Goal: Information Seeking & Learning: Learn about a topic

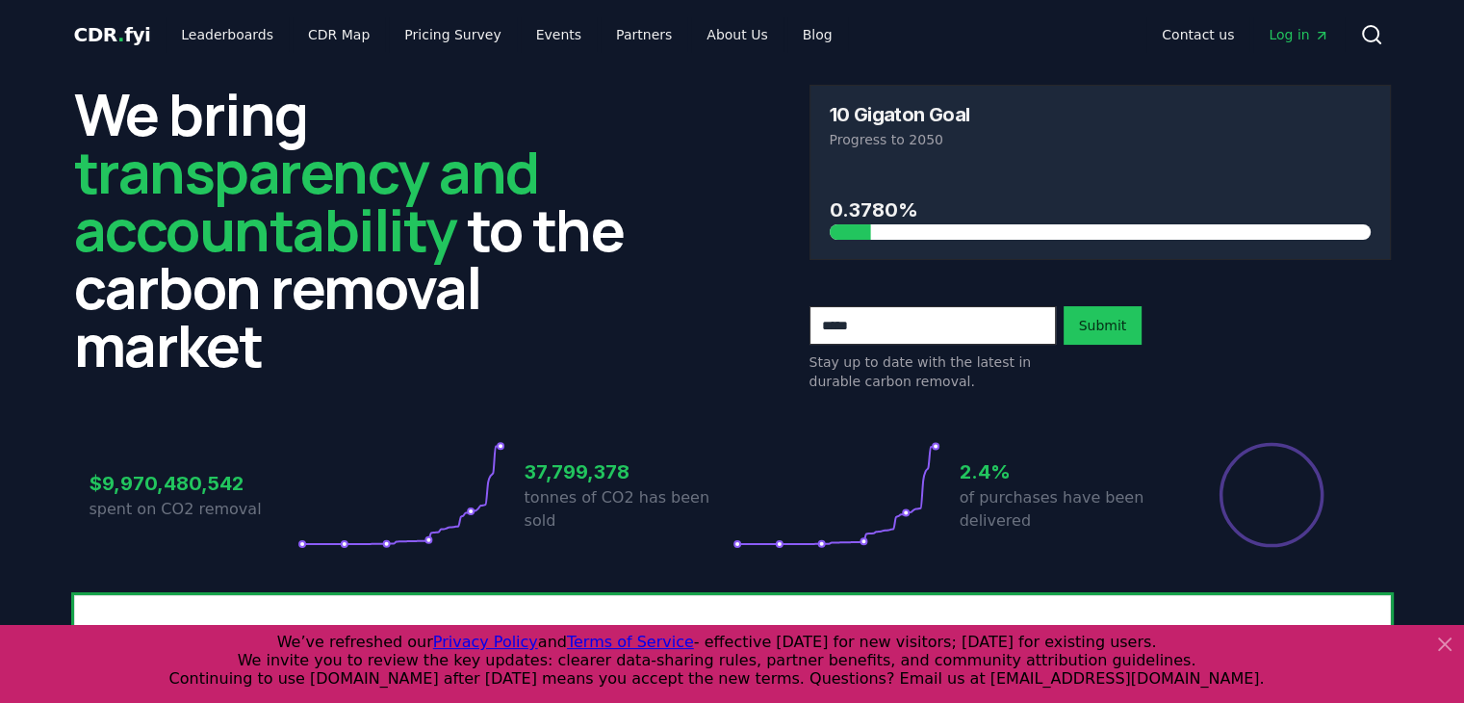
click at [1444, 640] on icon at bounding box center [1444, 643] width 23 height 23
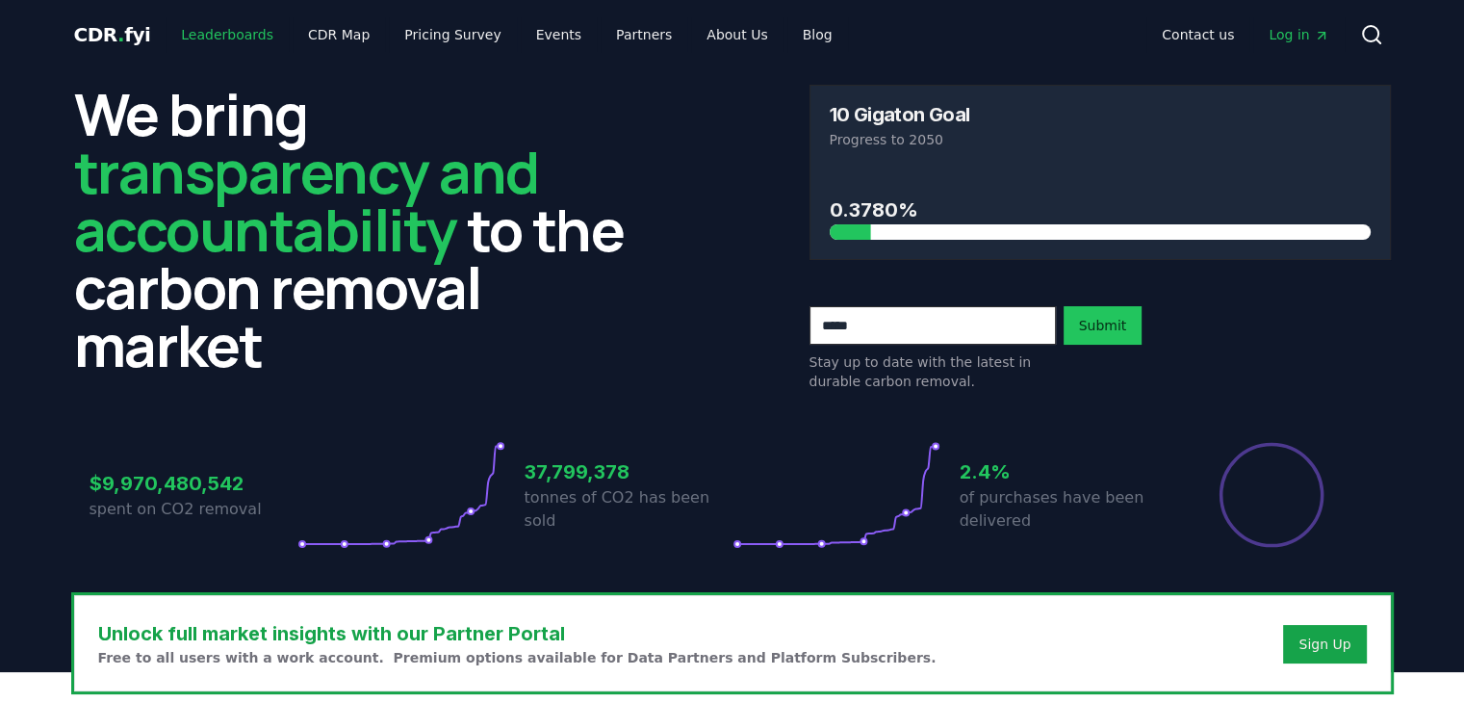
click at [231, 25] on link "Leaderboards" at bounding box center [227, 34] width 123 height 35
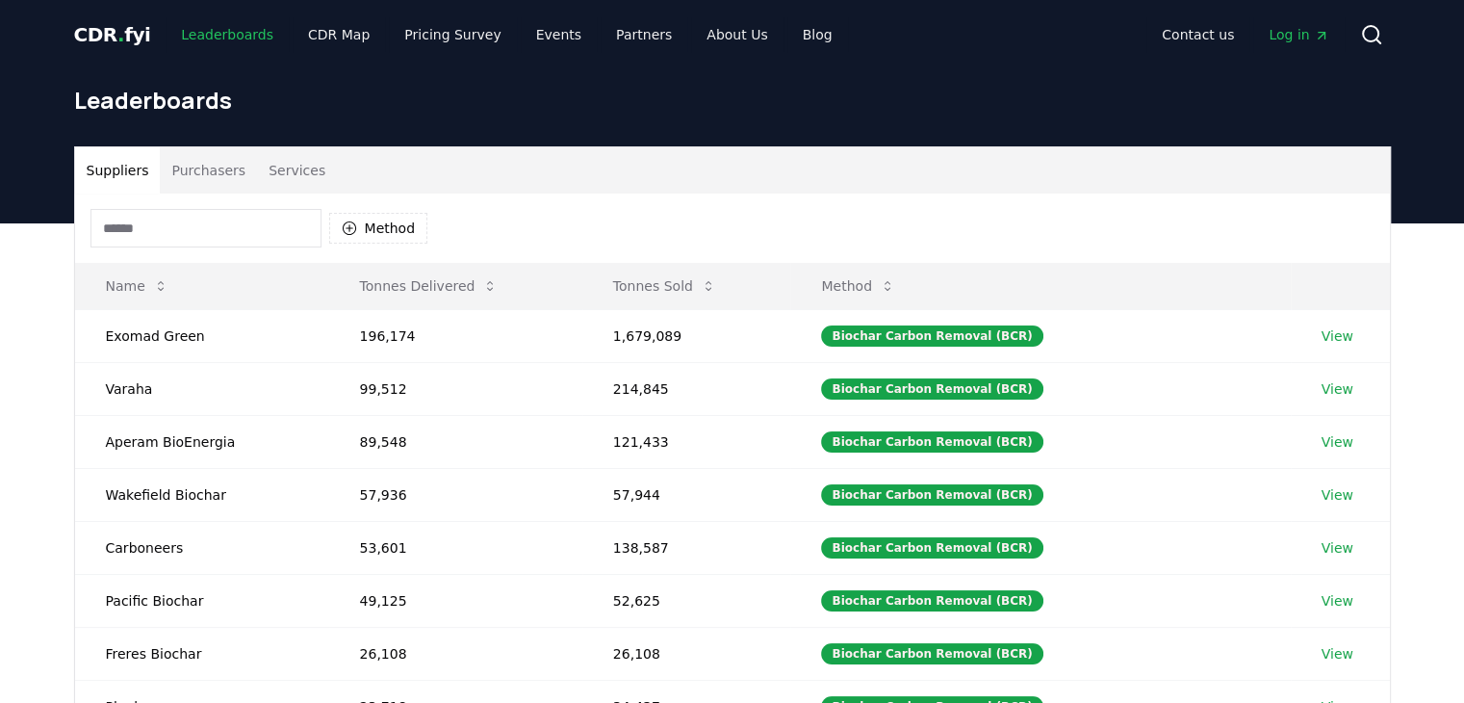
scroll to position [92, 0]
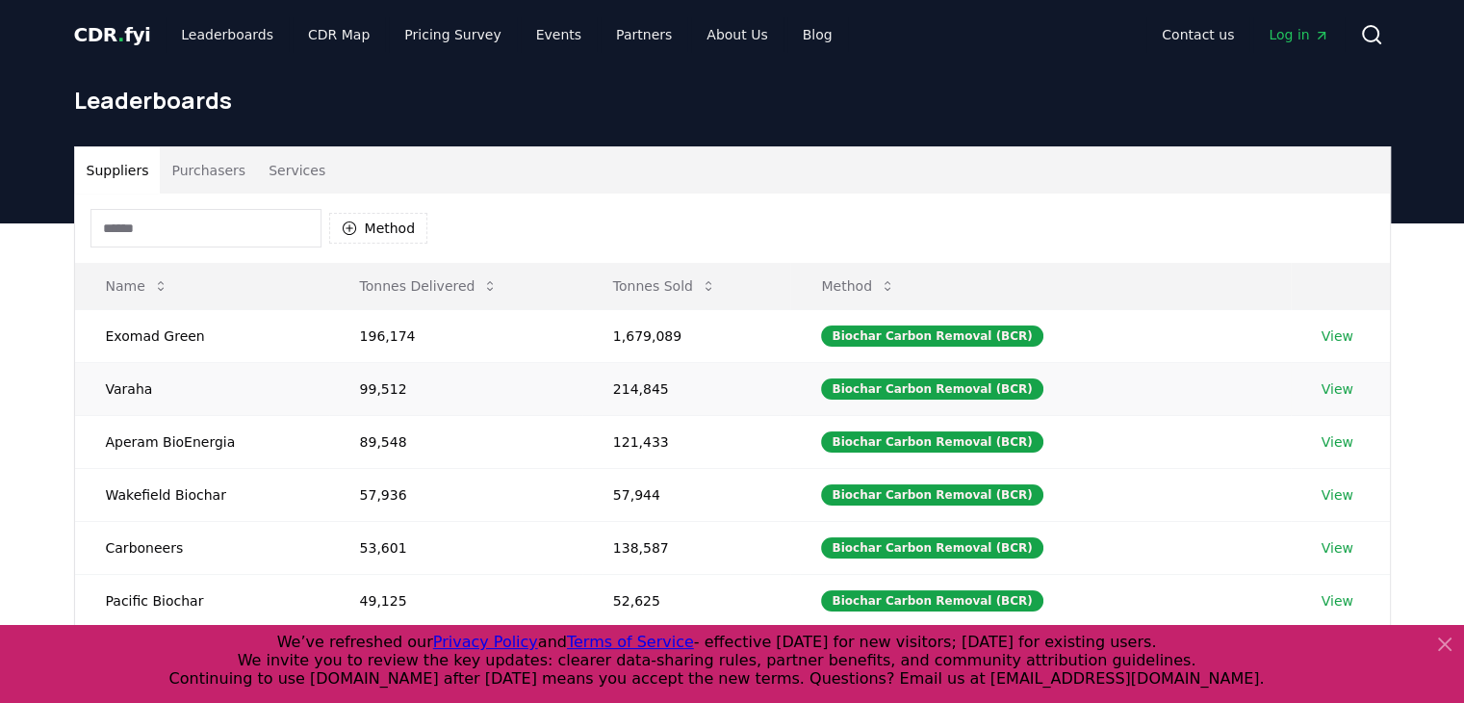
click at [1335, 391] on link "View" at bounding box center [1338, 388] width 32 height 19
click at [487, 282] on icon at bounding box center [490, 286] width 6 height 10
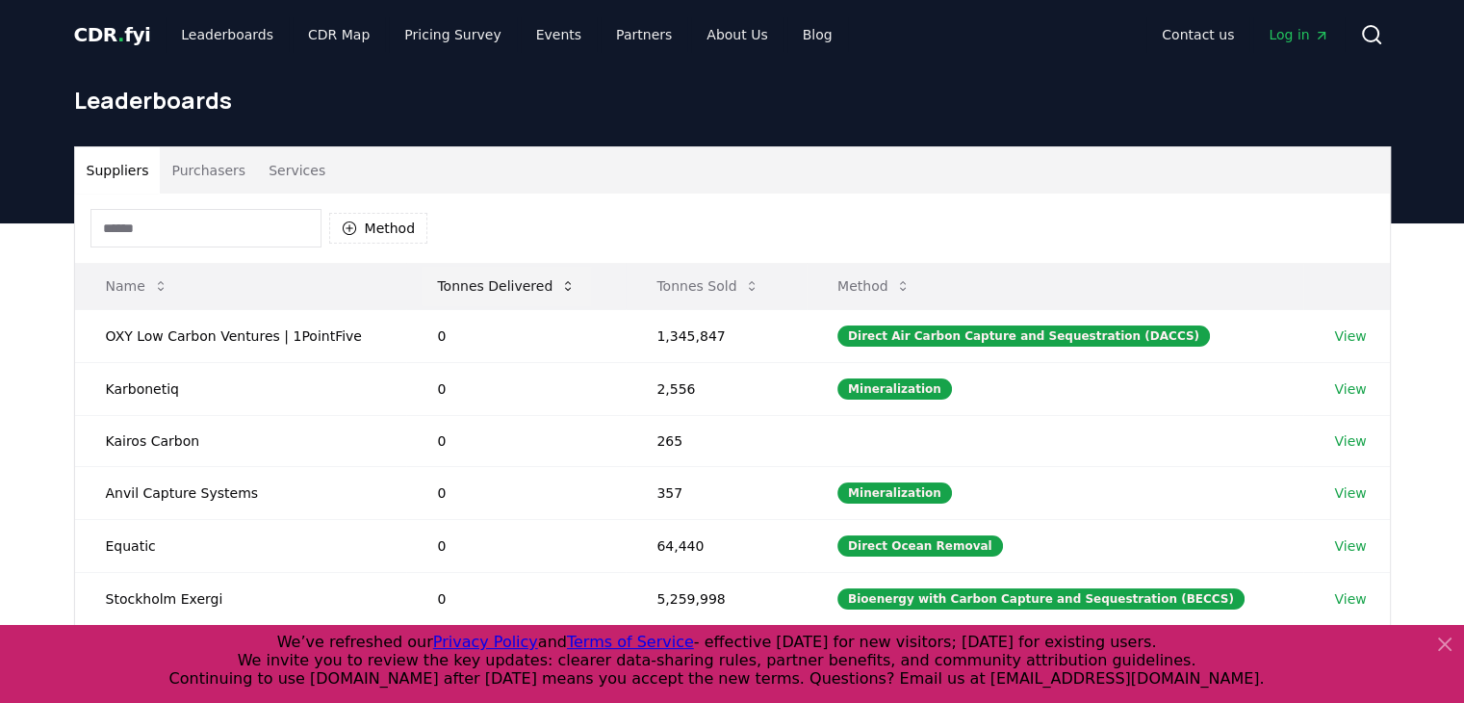
click at [480, 282] on button "Tonnes Delivered" at bounding box center [506, 286] width 169 height 39
